Goal: Transaction & Acquisition: Purchase product/service

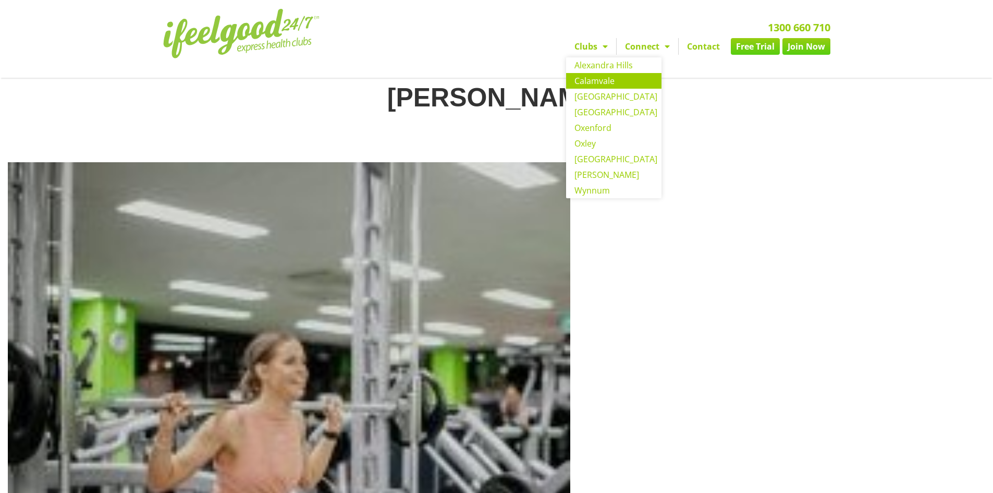
click at [606, 82] on link "Calamvale" at bounding box center [613, 81] width 95 height 16
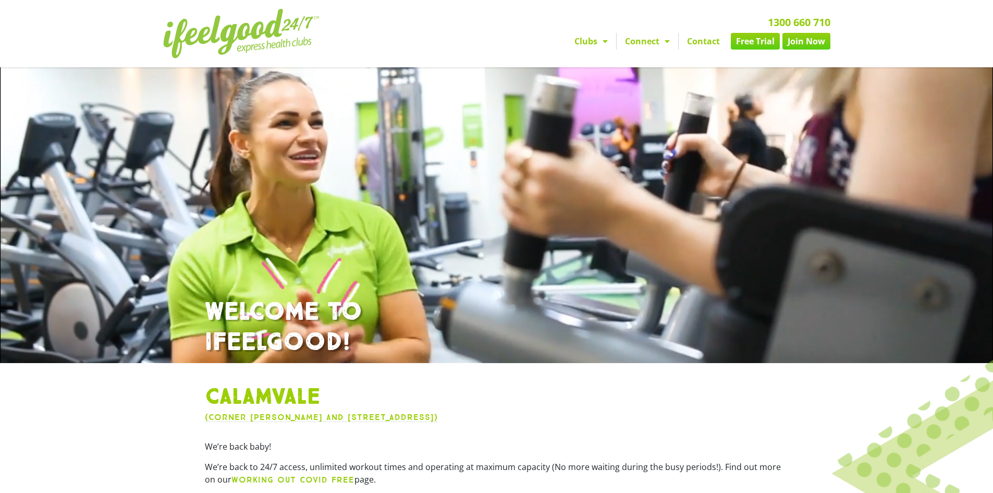
click at [506, 236] on div at bounding box center [655, 259] width 992 height 726
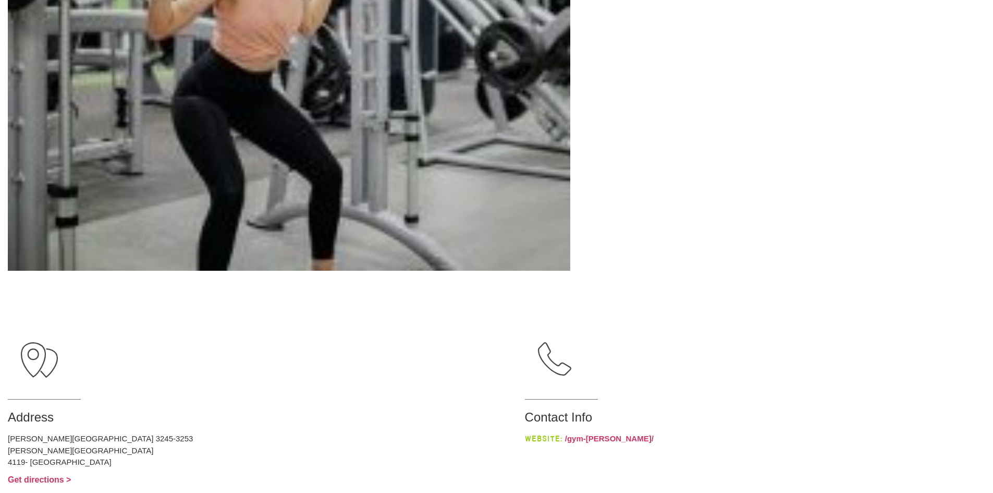
scroll to position [433, 0]
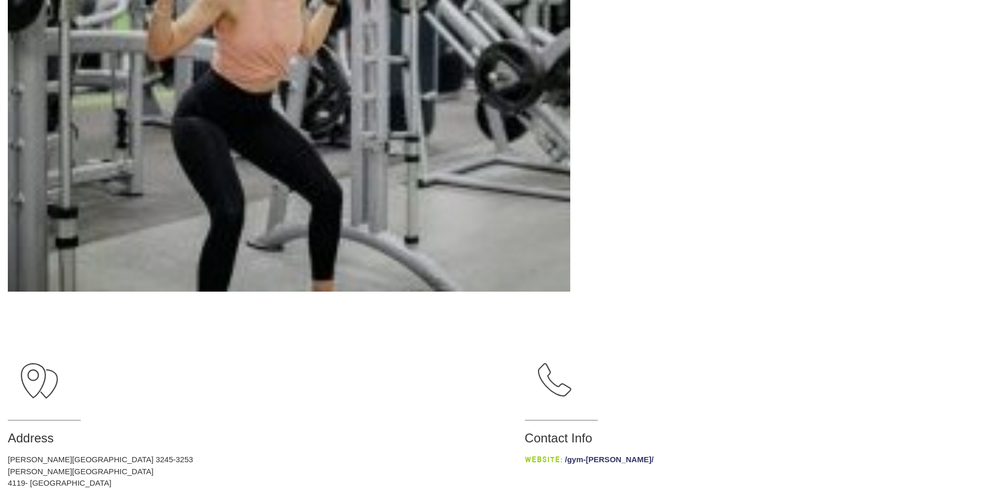
click at [565, 460] on link "/gym-underwood/" at bounding box center [609, 458] width 89 height 9
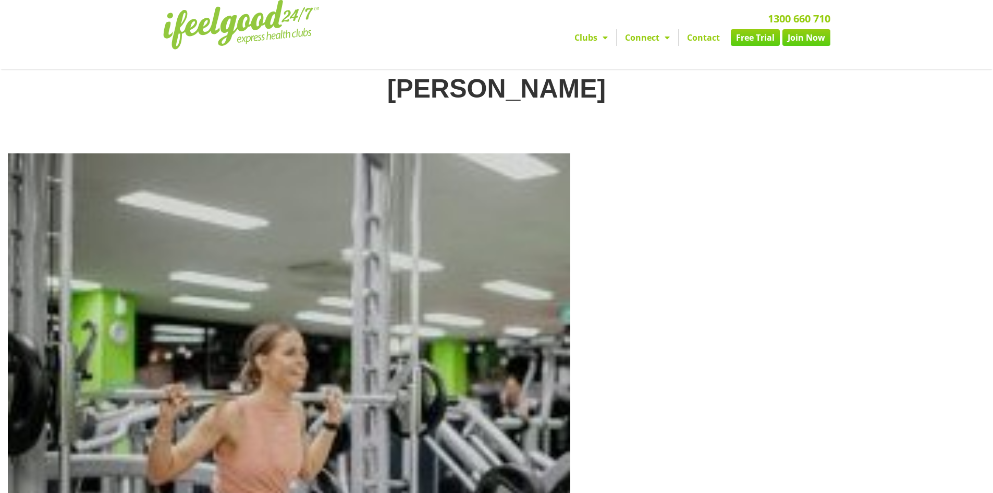
scroll to position [0, 0]
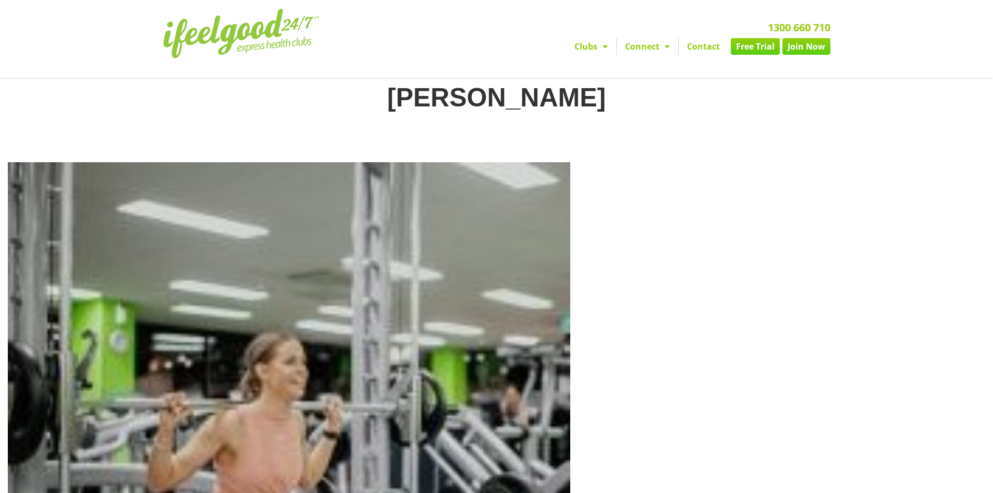
click at [265, 33] on img at bounding box center [241, 34] width 156 height 50
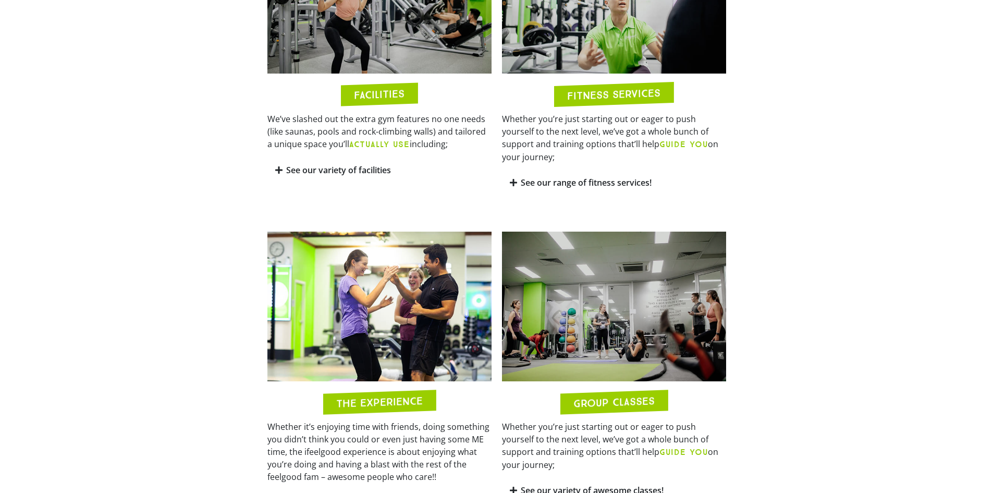
scroll to position [678, 0]
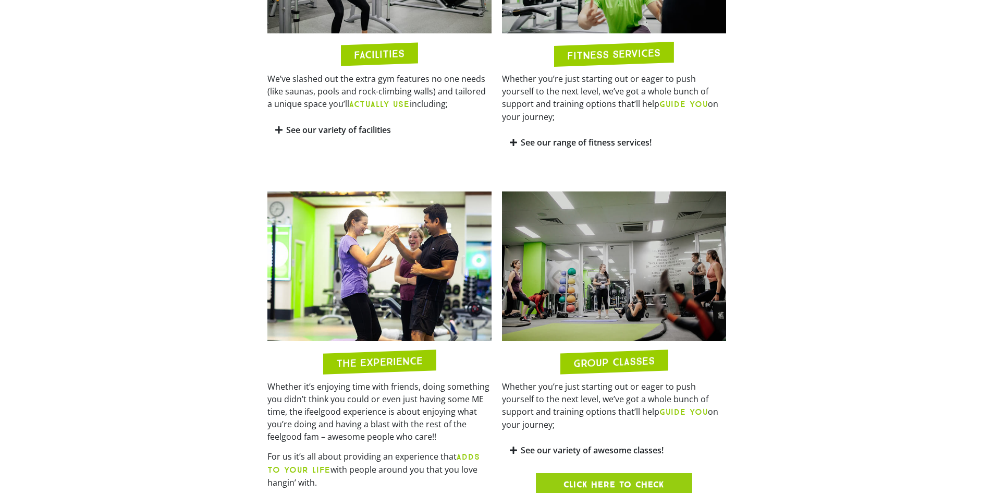
click at [626, 286] on img at bounding box center [614, 266] width 224 height 150
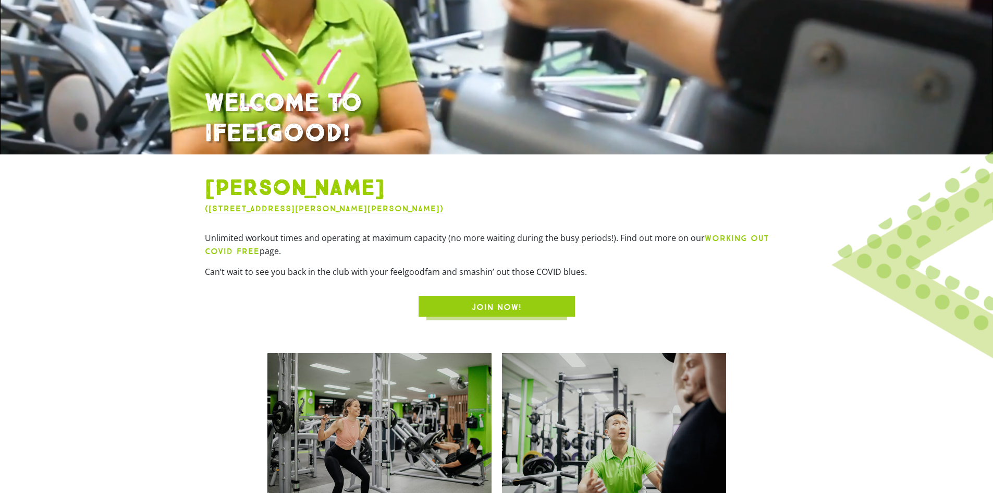
click at [500, 307] on span "JOIN NOW!" at bounding box center [497, 307] width 50 height 13
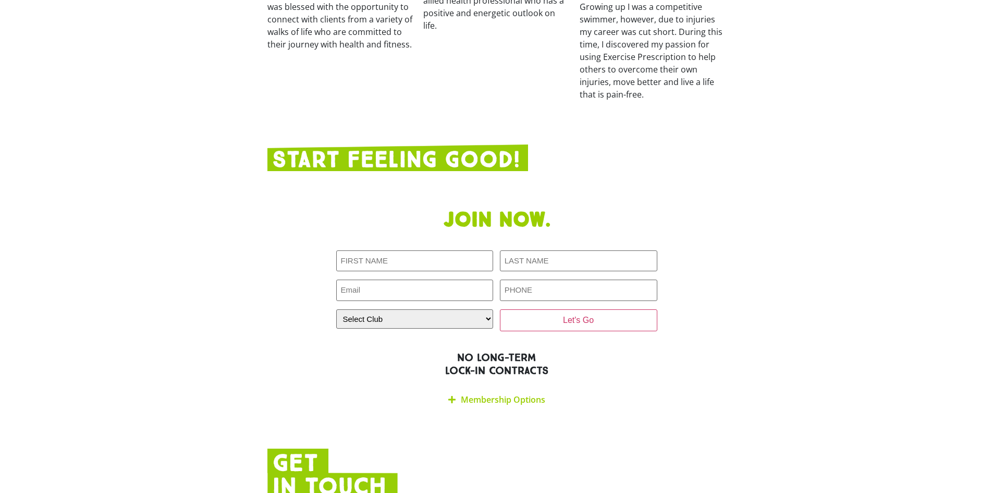
scroll to position [1985, 0]
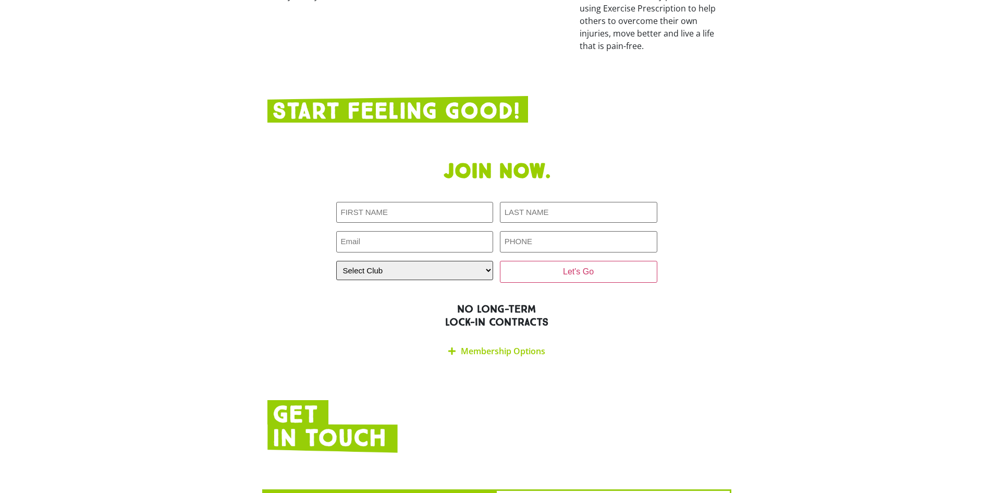
click at [468, 261] on select "Select Club Alexandra Hills Calamvale Coopers Plains Middle Park Oxenford Oxley…" at bounding box center [414, 270] width 157 height 19
click at [657, 288] on div "Join now. First NAME (Required) LAST NAME (Required) Email (Required) PHONE (Re…" at bounding box center [496, 261] width 469 height 215
click at [493, 345] on link "Membership Options" at bounding box center [503, 350] width 84 height 11
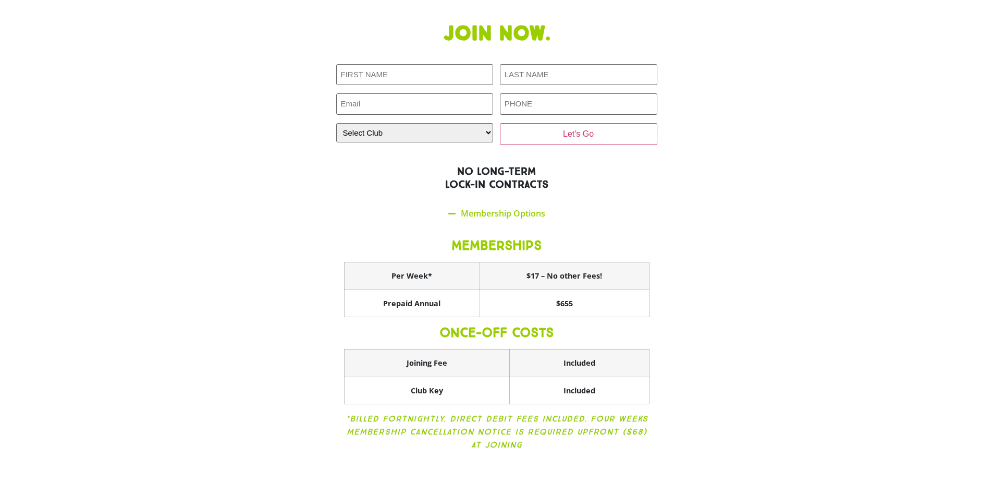
scroll to position [2037, 0]
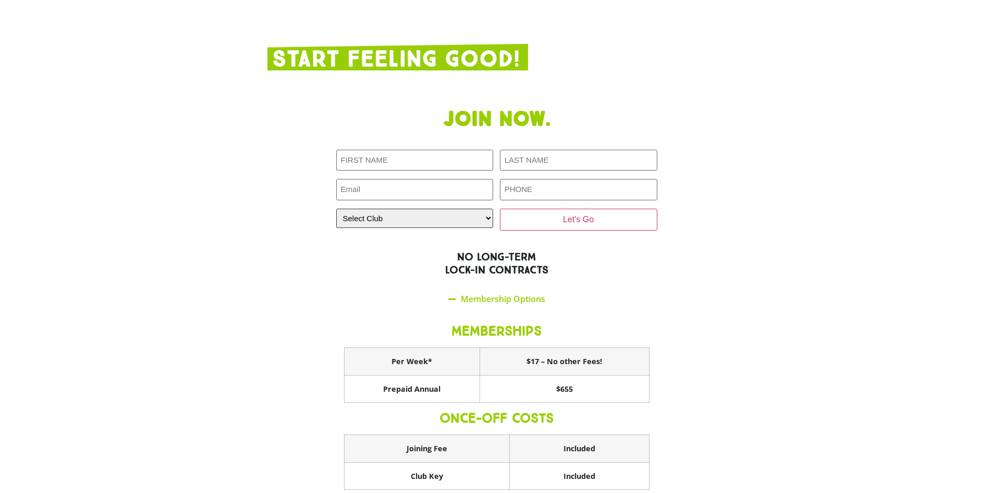
click at [485, 208] on select "Select Club Alexandra Hills Calamvale Coopers Plains Middle Park Oxenford Oxley…" at bounding box center [414, 217] width 157 height 19
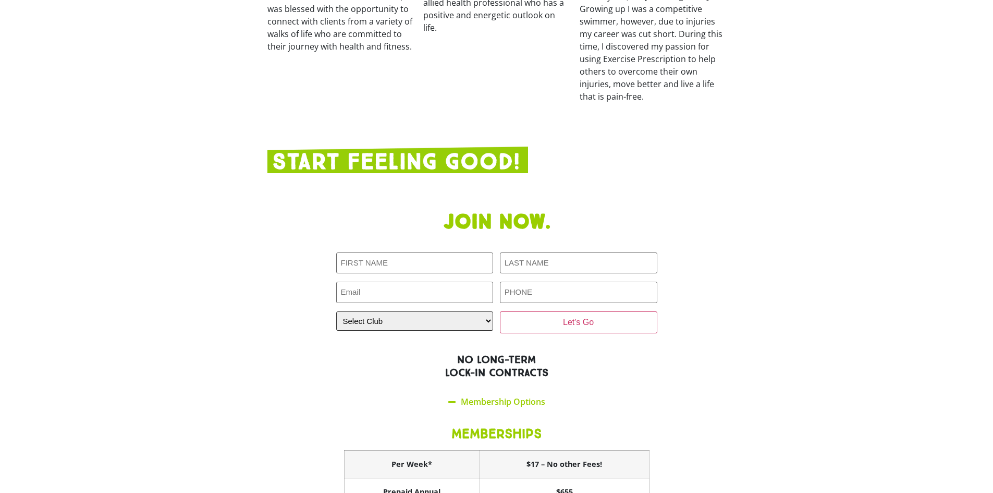
scroll to position [1902, 0]
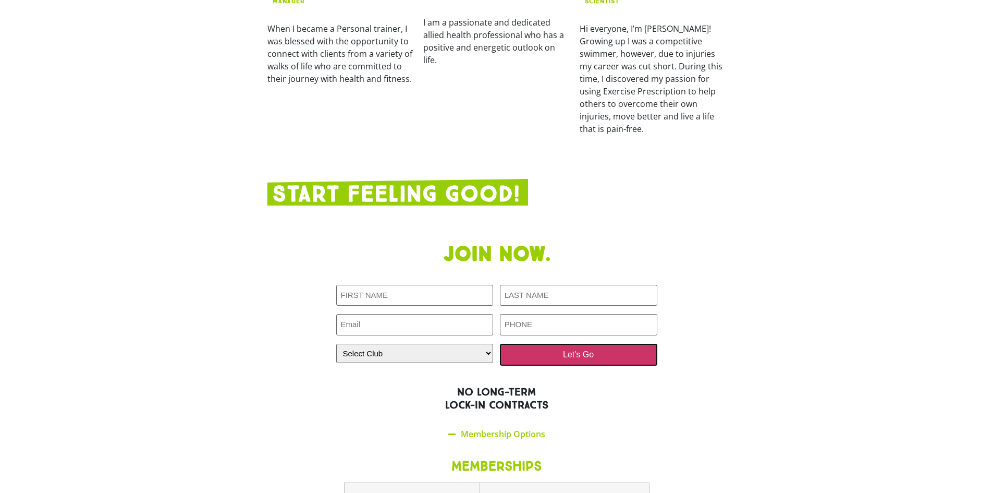
click at [563, 343] on input "Let's Go" at bounding box center [578, 354] width 157 height 22
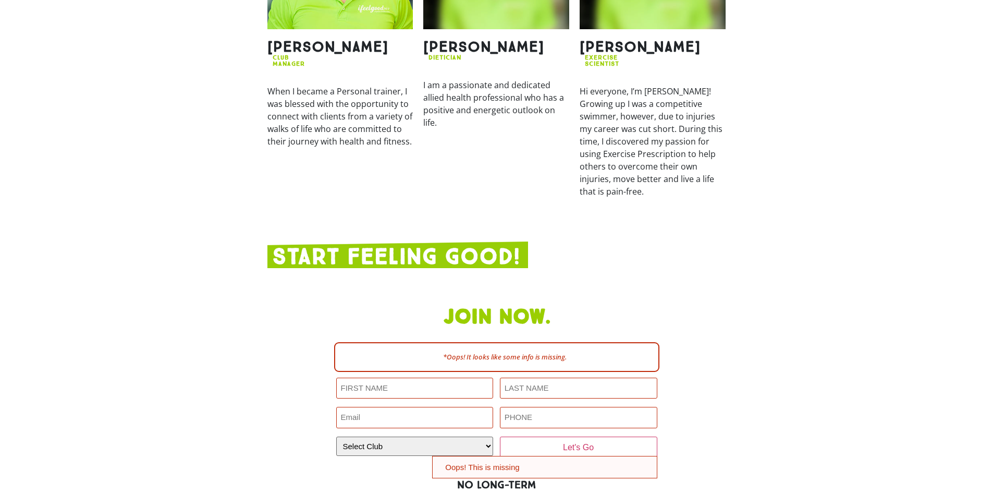
scroll to position [1885, 0]
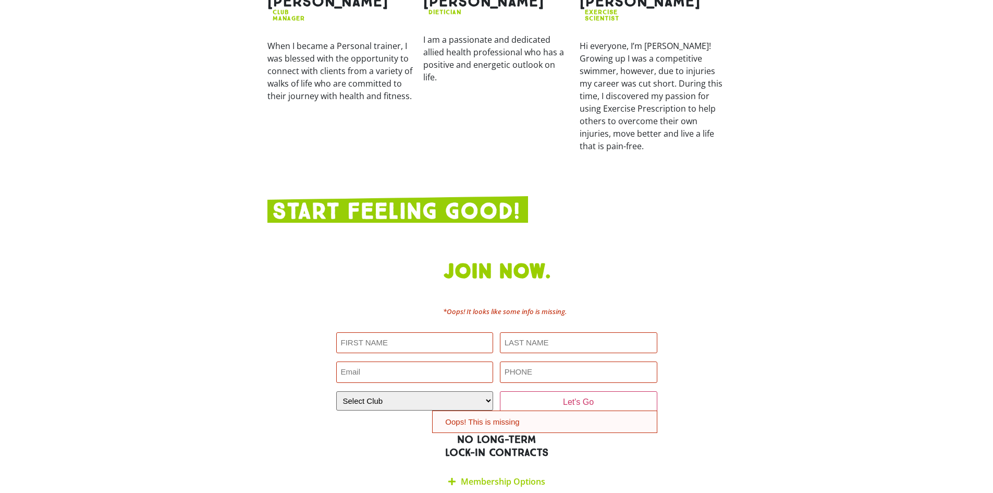
click at [735, 288] on section "Join now. *Oops! It looks like some info is missing. First NAME (Required) Oops…" at bounding box center [496, 376] width 993 height 245
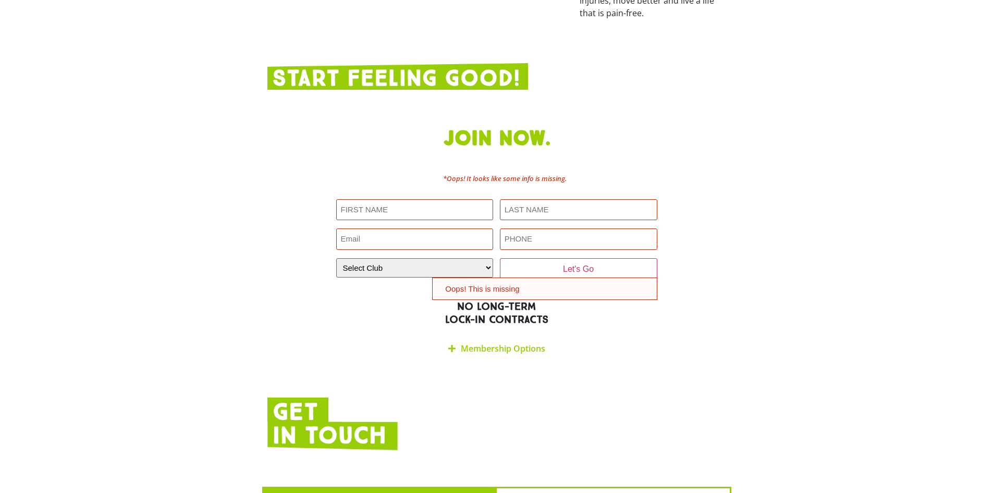
scroll to position [2094, 0]
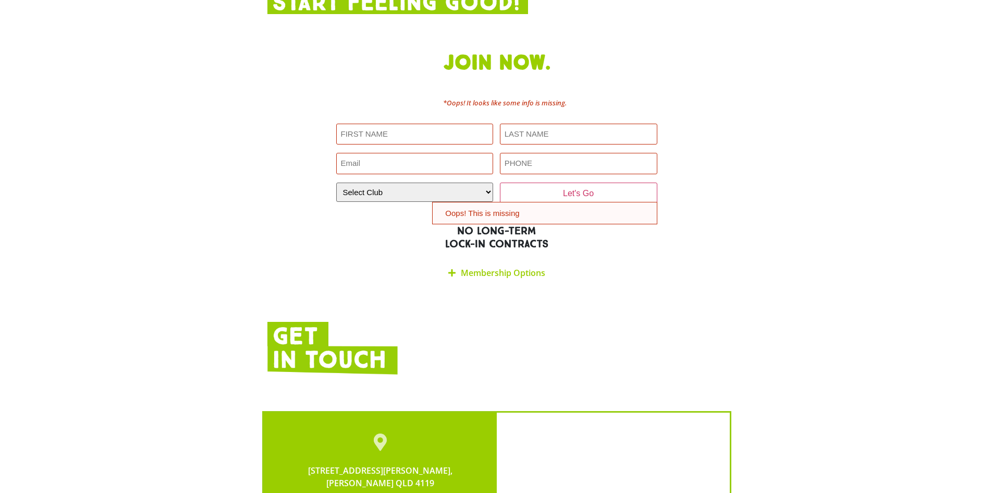
click at [490, 267] on link "Membership Options" at bounding box center [503, 272] width 84 height 11
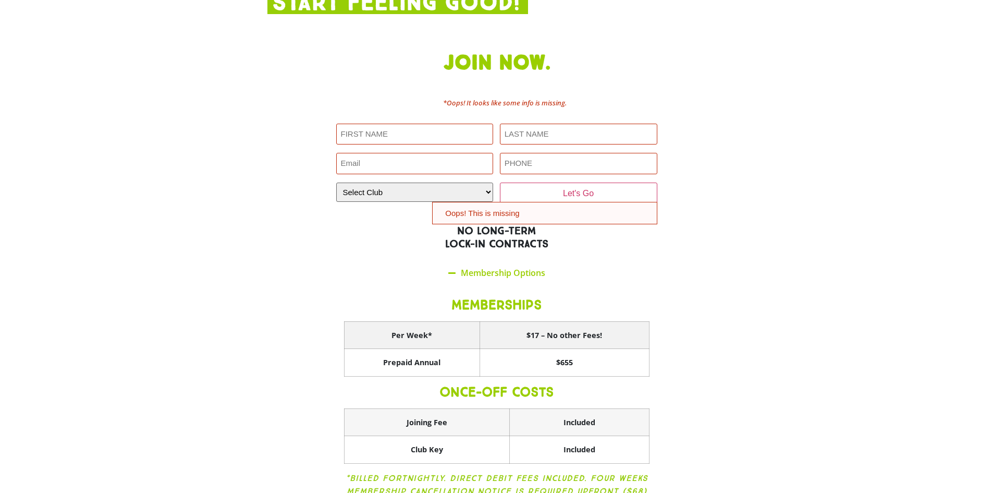
click at [561, 321] on th "$17 – No other Fees!" at bounding box center [563, 335] width 169 height 28
click at [713, 297] on div "Join now. *Oops! It looks like some info is missing. First NAME (Required) Oops…" at bounding box center [496, 288] width 469 height 486
click at [565, 321] on th "$17 – No other Fees!" at bounding box center [563, 335] width 169 height 28
click at [705, 268] on div "Join now. *Oops! It looks like some info is missing. First NAME (Required) Oops…" at bounding box center [496, 288] width 469 height 486
click at [439, 321] on th "Per Week*" at bounding box center [412, 335] width 136 height 28
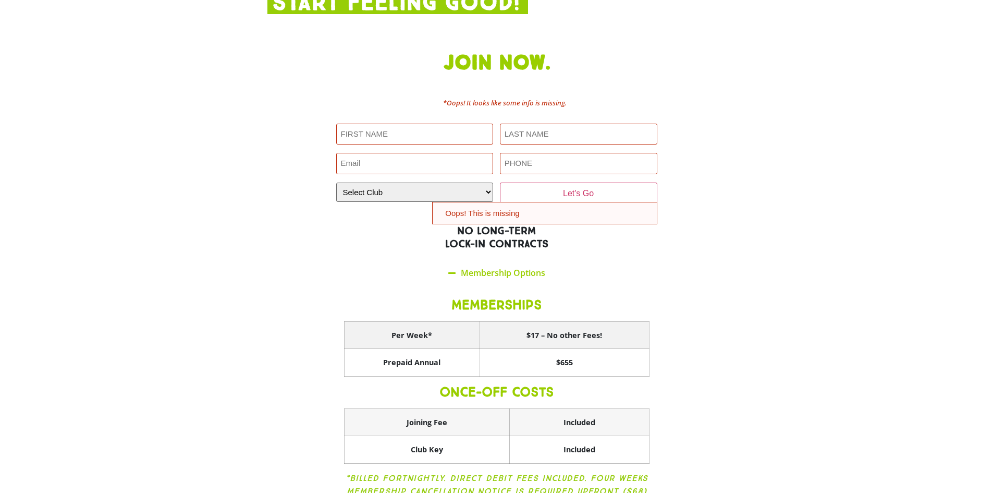
click at [534, 321] on th "$17 – No other Fees!" at bounding box center [563, 335] width 169 height 28
click at [473, 408] on th "Joining Fee" at bounding box center [426, 422] width 165 height 28
click at [471, 436] on th "Club Key" at bounding box center [426, 450] width 165 height 28
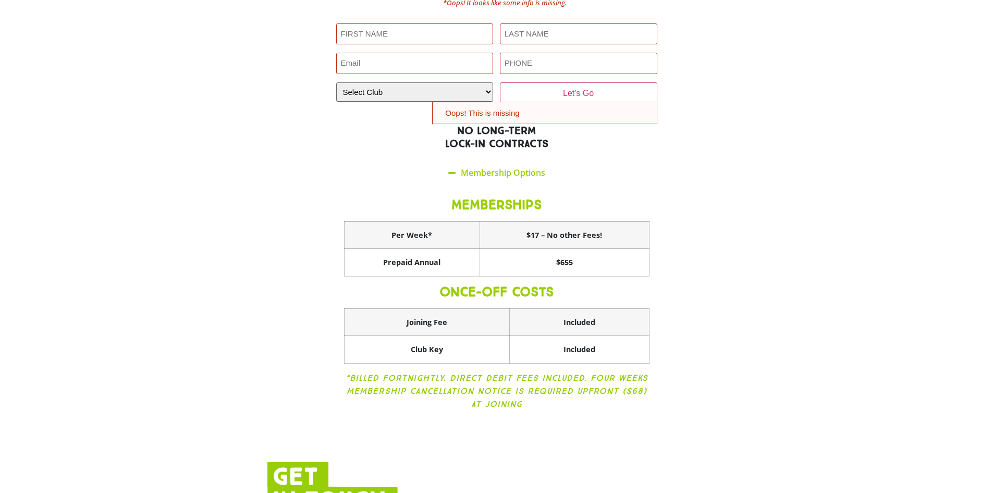
scroll to position [2198, 0]
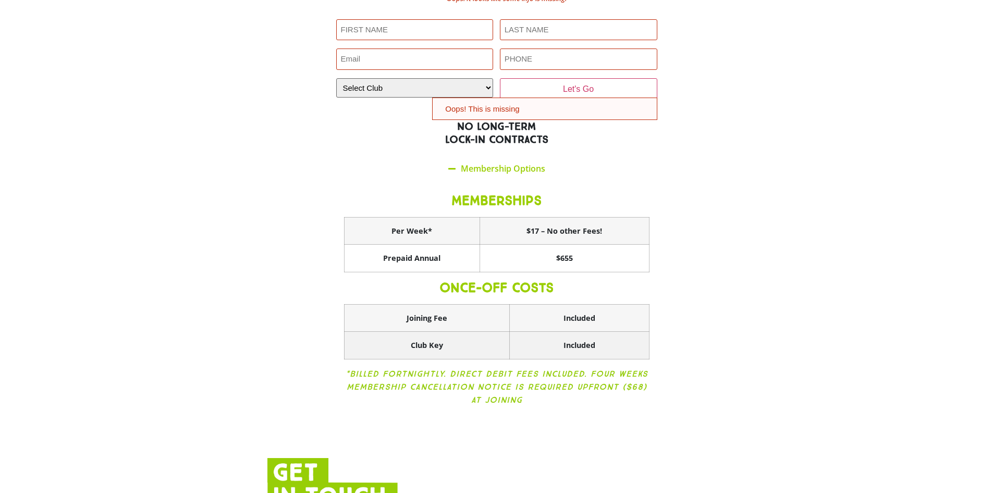
click at [577, 331] on th "Included" at bounding box center [579, 345] width 140 height 28
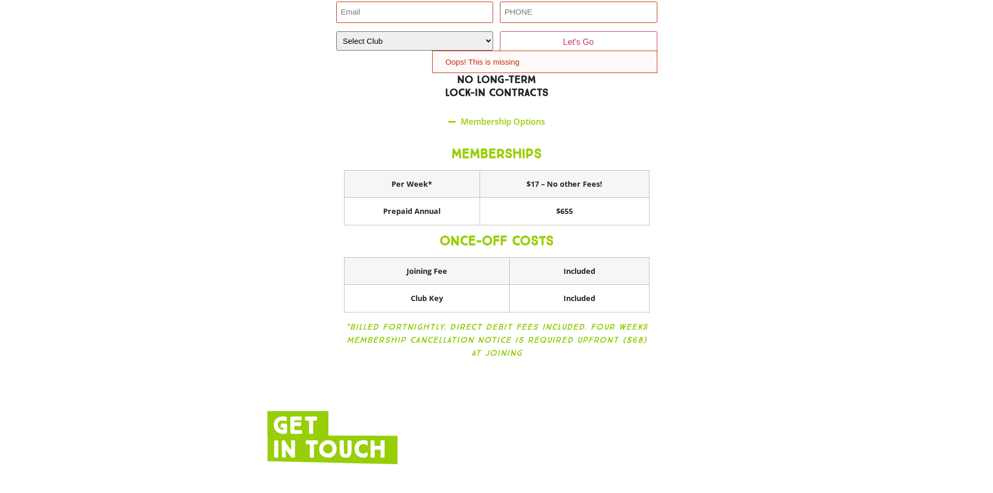
scroll to position [2250, 0]
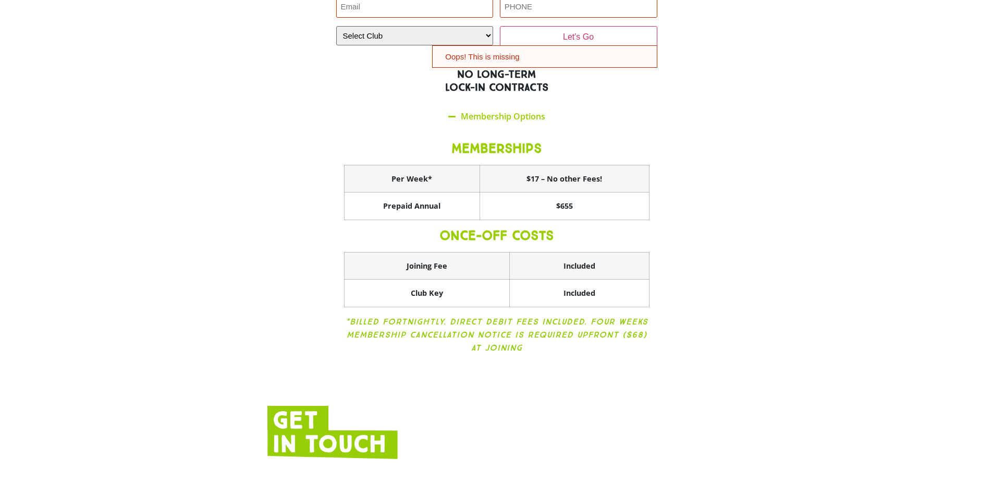
click at [562, 307] on div "Join now. *Oops! It looks like some info is missing. First NAME (Required) Oops…" at bounding box center [496, 132] width 469 height 486
drag, startPoint x: 407, startPoint y: 278, endPoint x: 515, endPoint y: 277, distance: 107.9
click at [512, 315] on p "*Billed Fortnightly. Direct Debit fees included. Four weeks membership cancella…" at bounding box center [496, 334] width 305 height 39
click at [548, 315] on p "*Billed Fortnightly. Direct Debit fees included. Four weeks membership cancella…" at bounding box center [496, 334] width 305 height 39
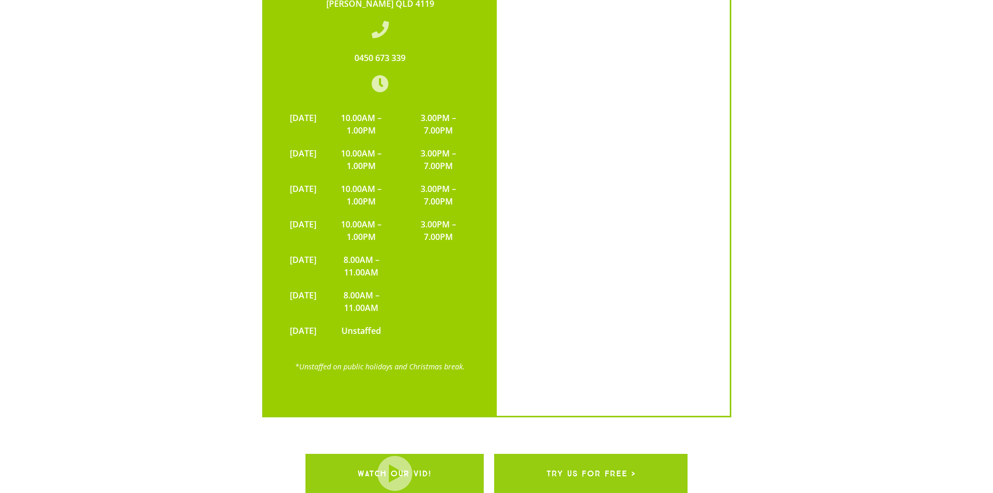
scroll to position [2823, 0]
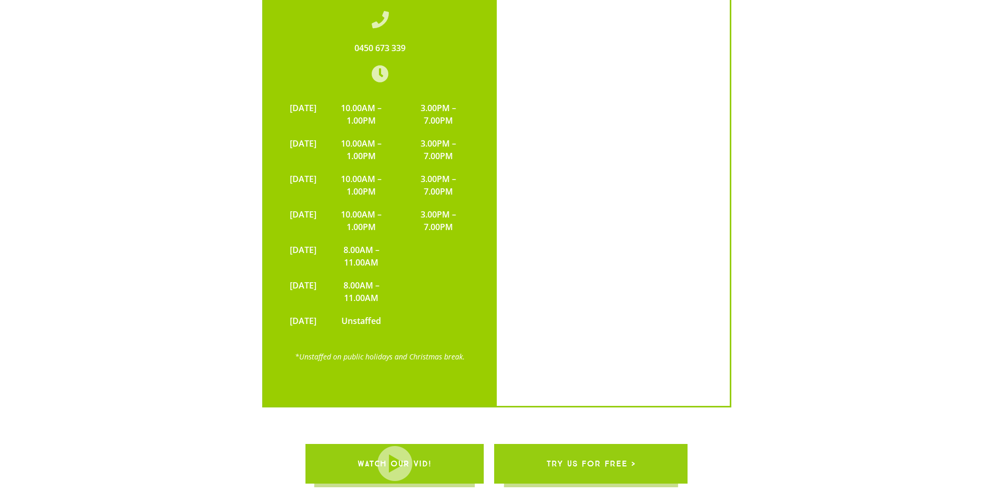
click at [410, 449] on span "WATCH OUR VID!" at bounding box center [395, 463] width 74 height 29
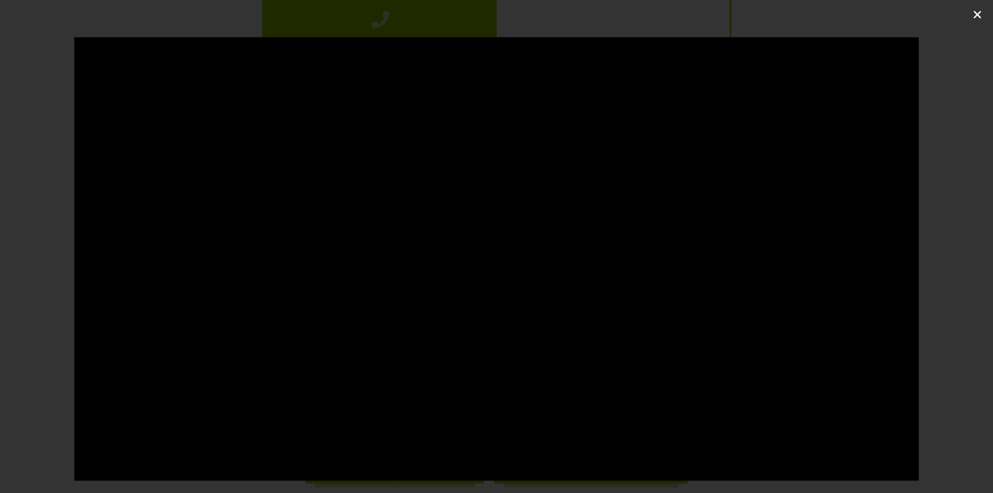
click at [983, 14] on link "Close (Esc)" at bounding box center [977, 15] width 16 height 16
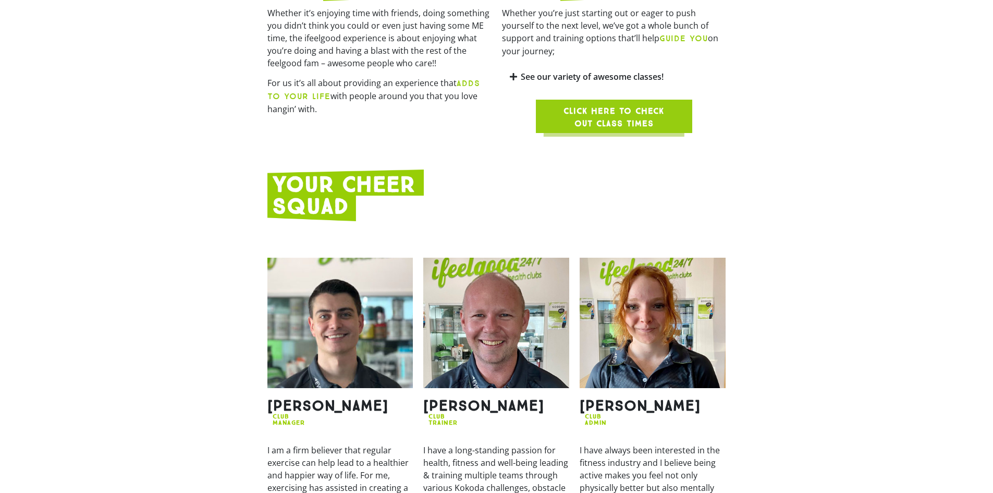
scroll to position [0, 0]
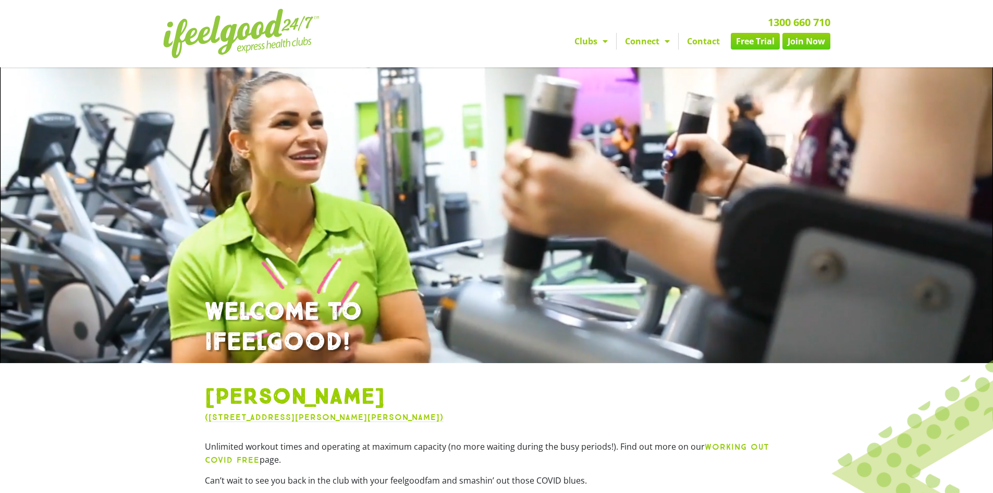
drag, startPoint x: 803, startPoint y: 438, endPoint x: 797, endPoint y: 228, distance: 210.1
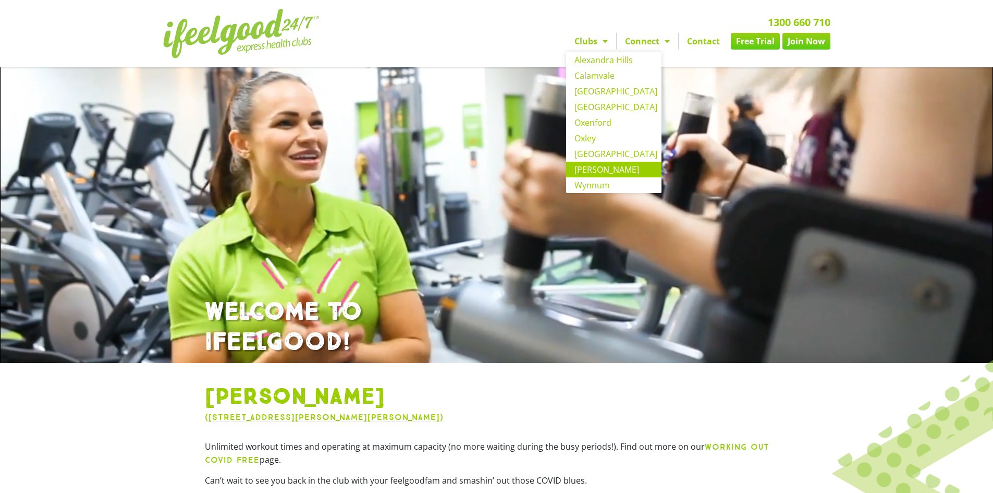
click at [602, 40] on span "Menu" at bounding box center [602, 41] width 10 height 19
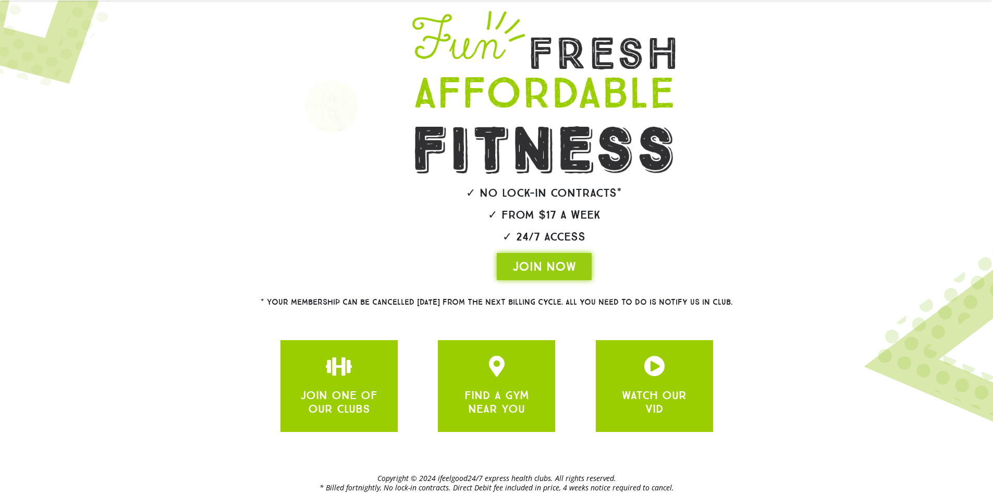
scroll to position [107, 0]
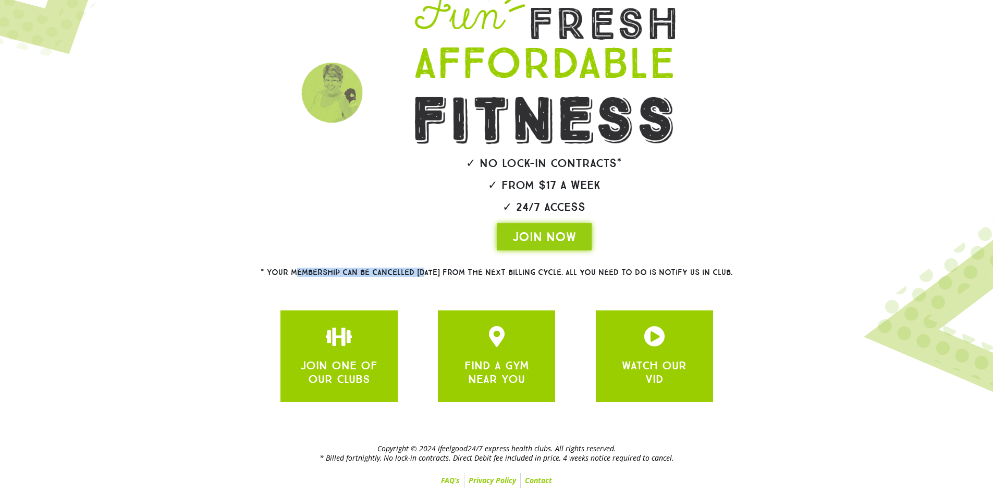
drag, startPoint x: 279, startPoint y: 275, endPoint x: 422, endPoint y: 279, distance: 142.9
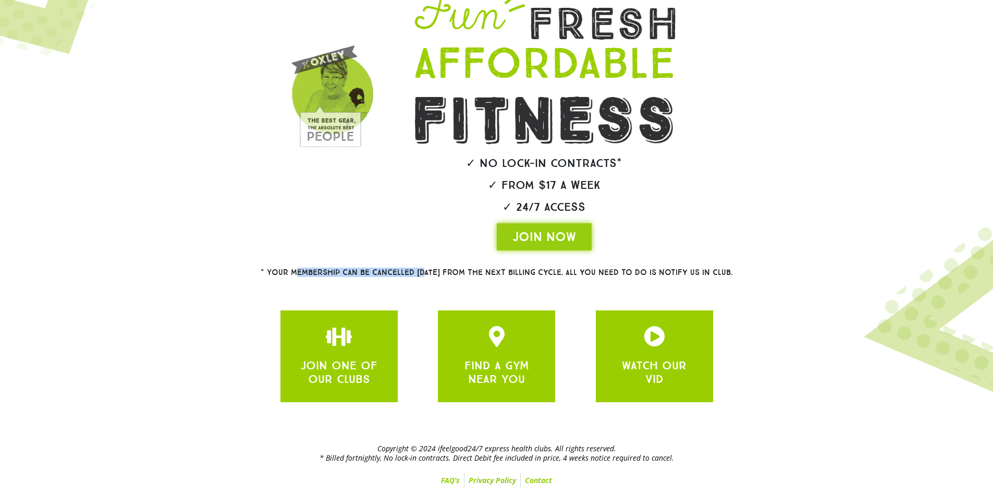
click at [409, 280] on div "* Your membership can be cancelled [DATE] from the next billing cycle. All you …" at bounding box center [496, 272] width 573 height 34
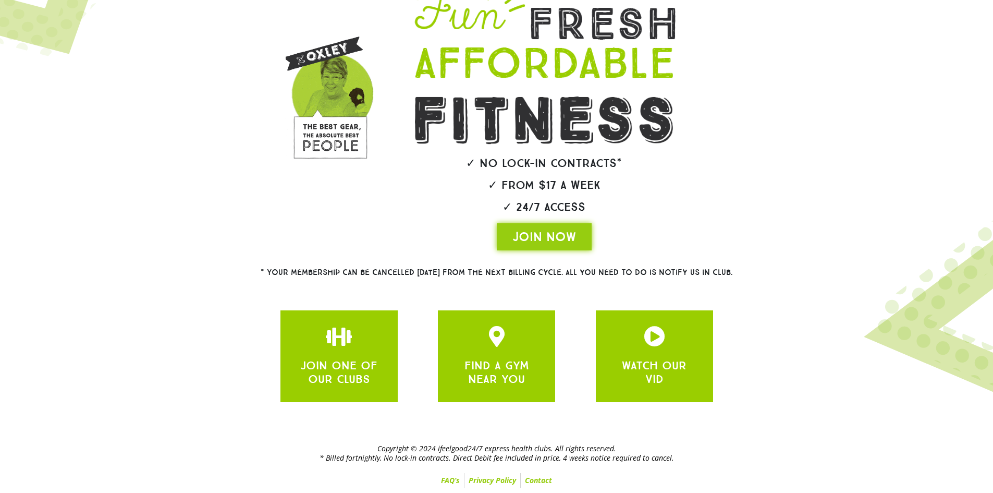
click at [474, 280] on div "* Your membership can be cancelled [DATE] from the next billing cycle. All you …" at bounding box center [496, 272] width 573 height 34
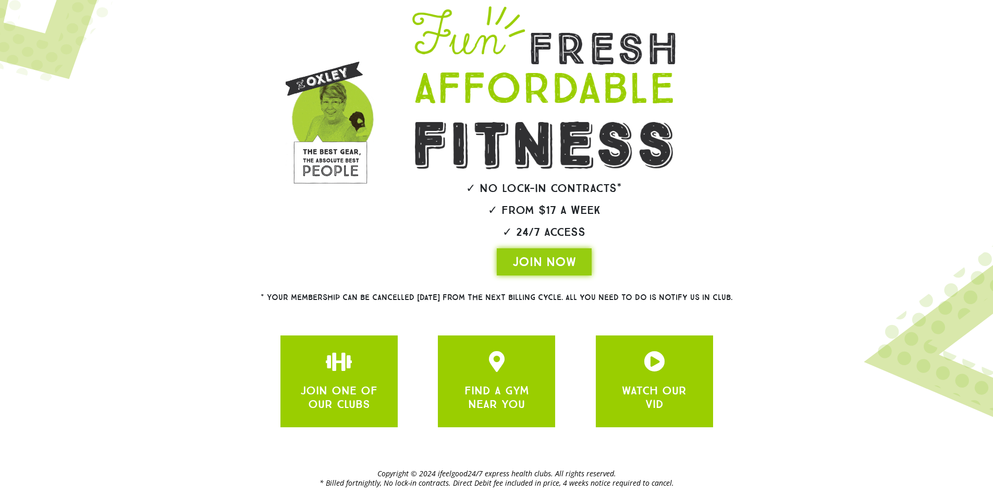
scroll to position [3, 0]
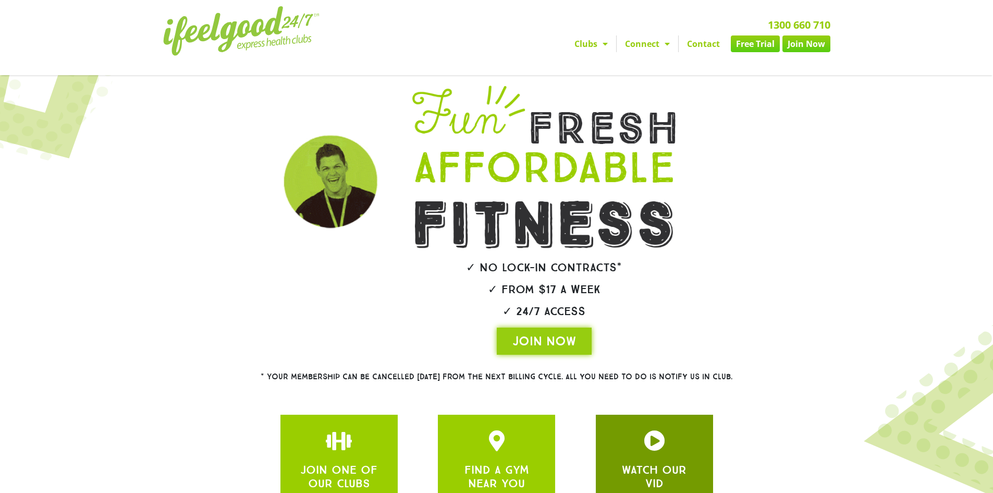
click at [675, 440] on div at bounding box center [654, 440] width 86 height 21
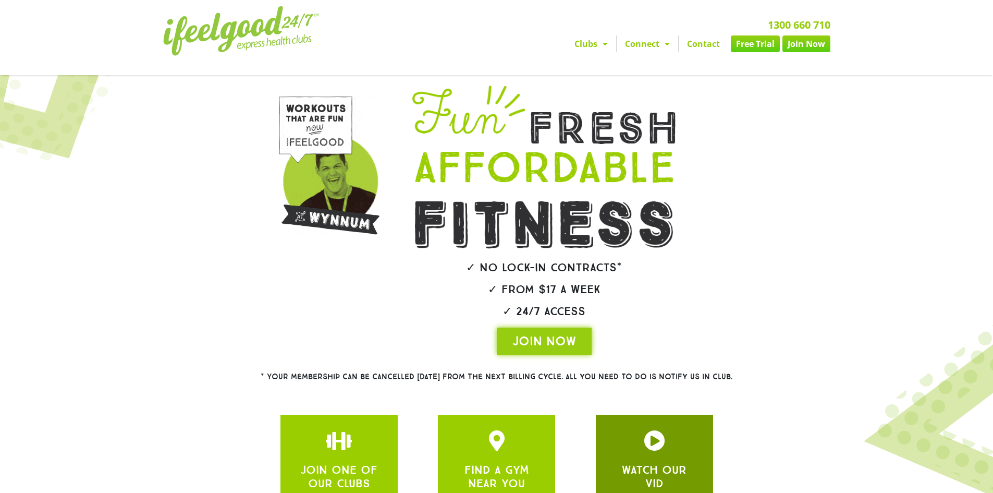
click at [644, 444] on icon "JOIN ONE OF OUR CLUBS" at bounding box center [654, 440] width 21 height 21
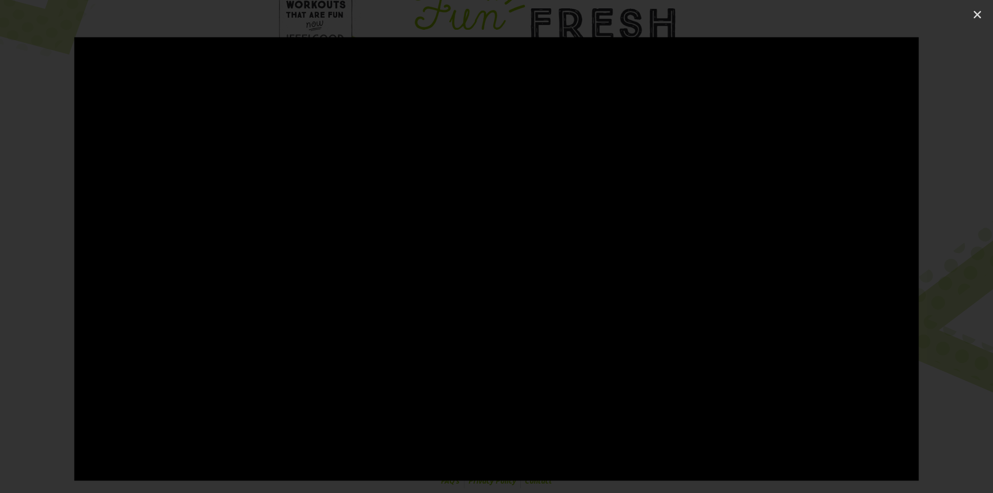
scroll to position [107, 0]
click at [65, 178] on div at bounding box center [496, 246] width 993 height 418
click at [961, 291] on div at bounding box center [496, 246] width 993 height 418
click at [979, 23] on div at bounding box center [496, 246] width 993 height 493
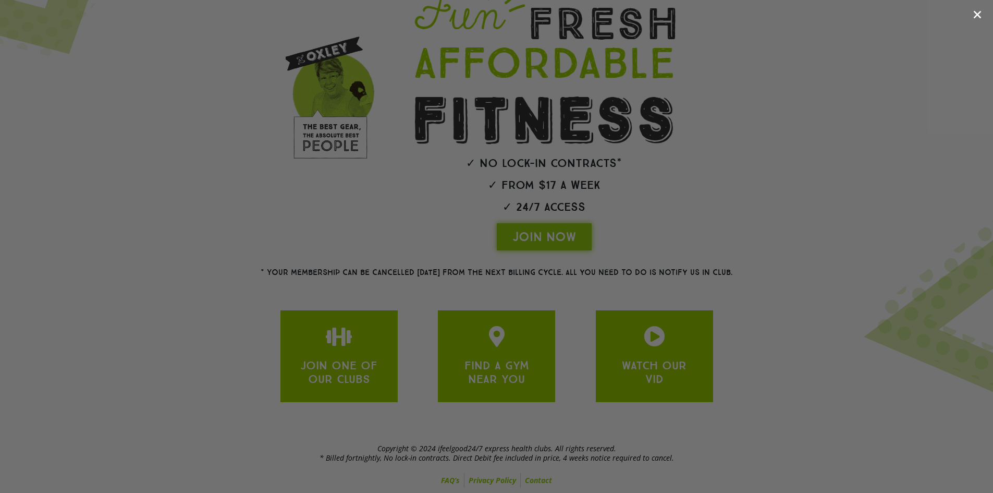
click at [977, 16] on icon "Close (Esc)" at bounding box center [977, 14] width 10 height 10
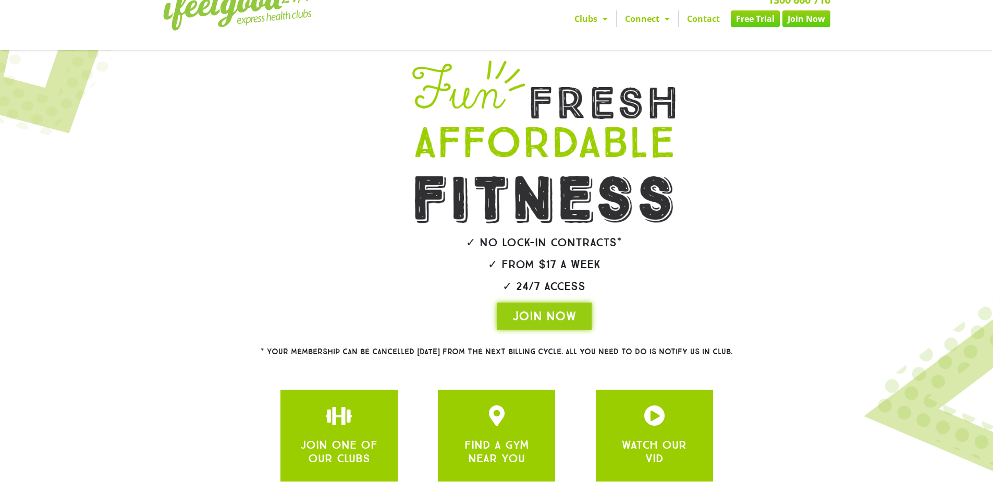
scroll to position [0, 0]
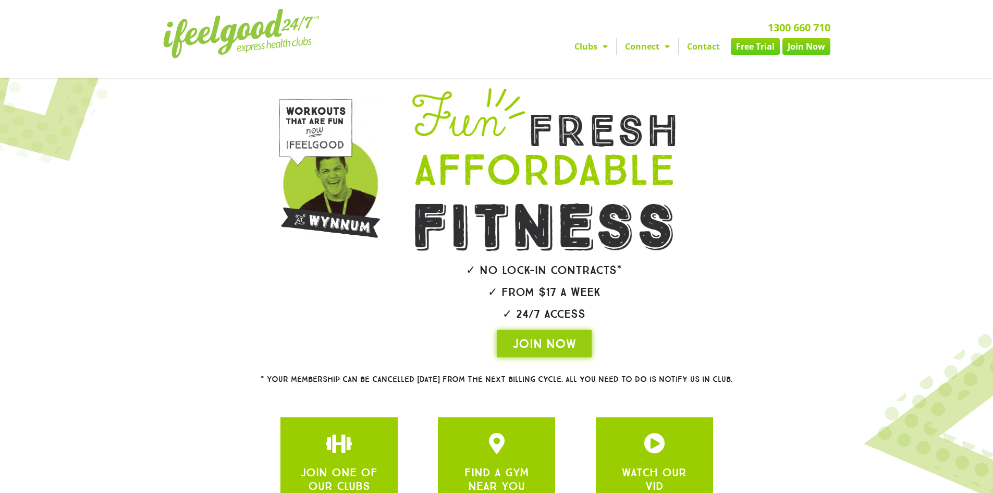
click at [259, 36] on img at bounding box center [241, 34] width 156 height 50
